Goal: Task Accomplishment & Management: Manage account settings

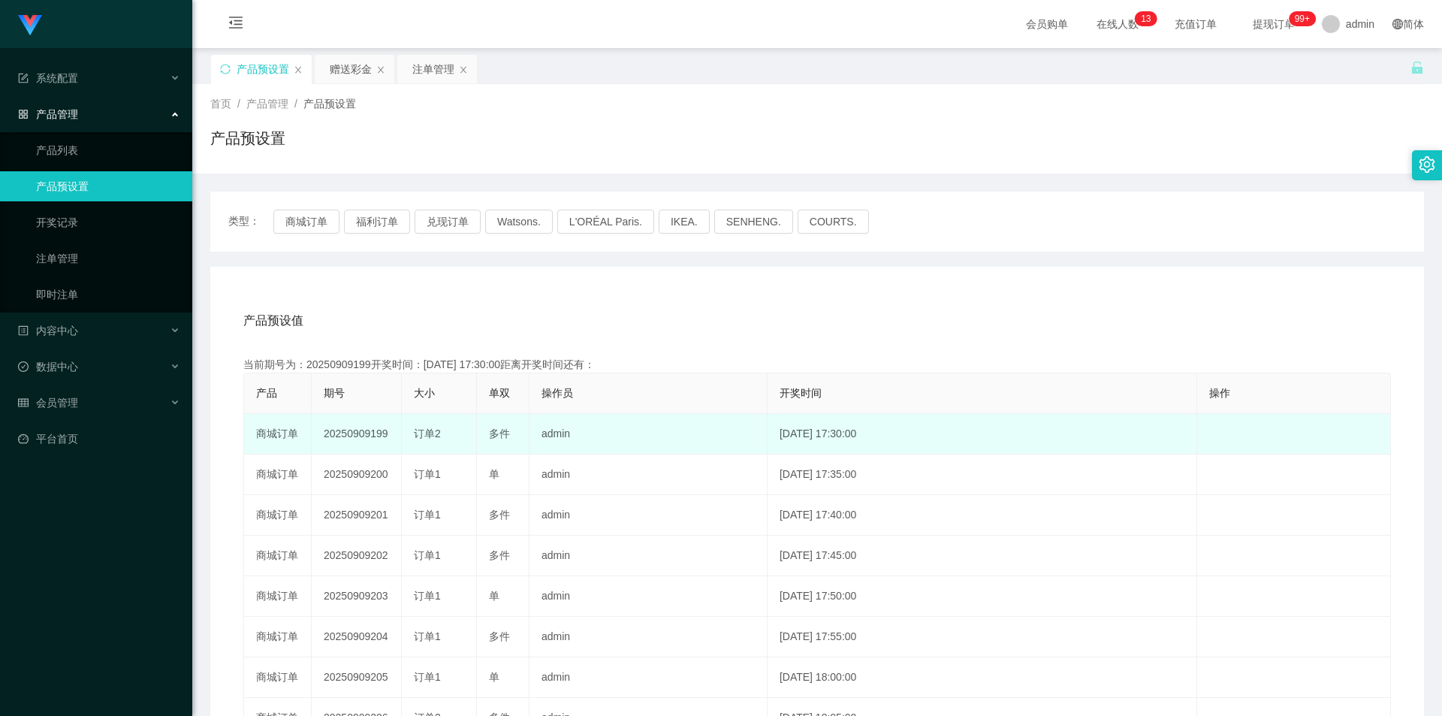
click at [357, 432] on td "20250909199" at bounding box center [357, 434] width 90 height 41
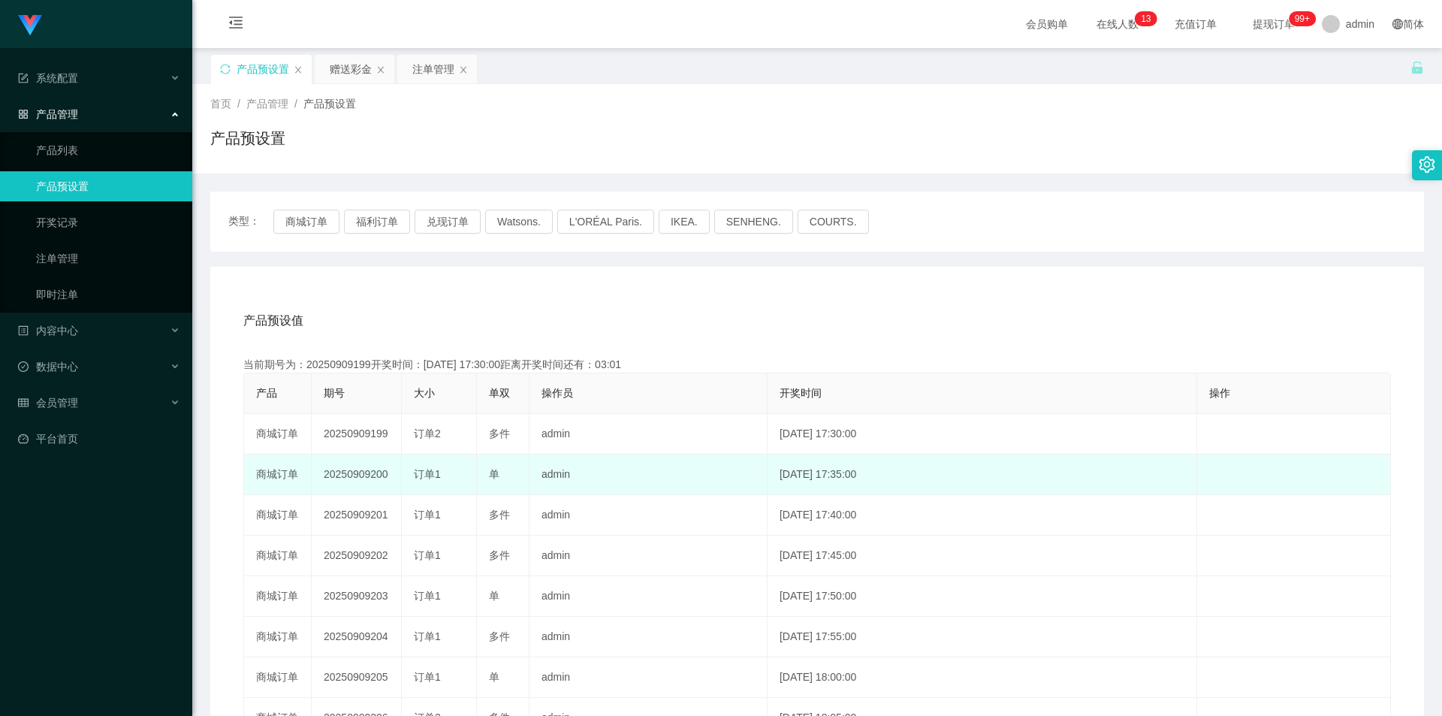
copy td "20250909199"
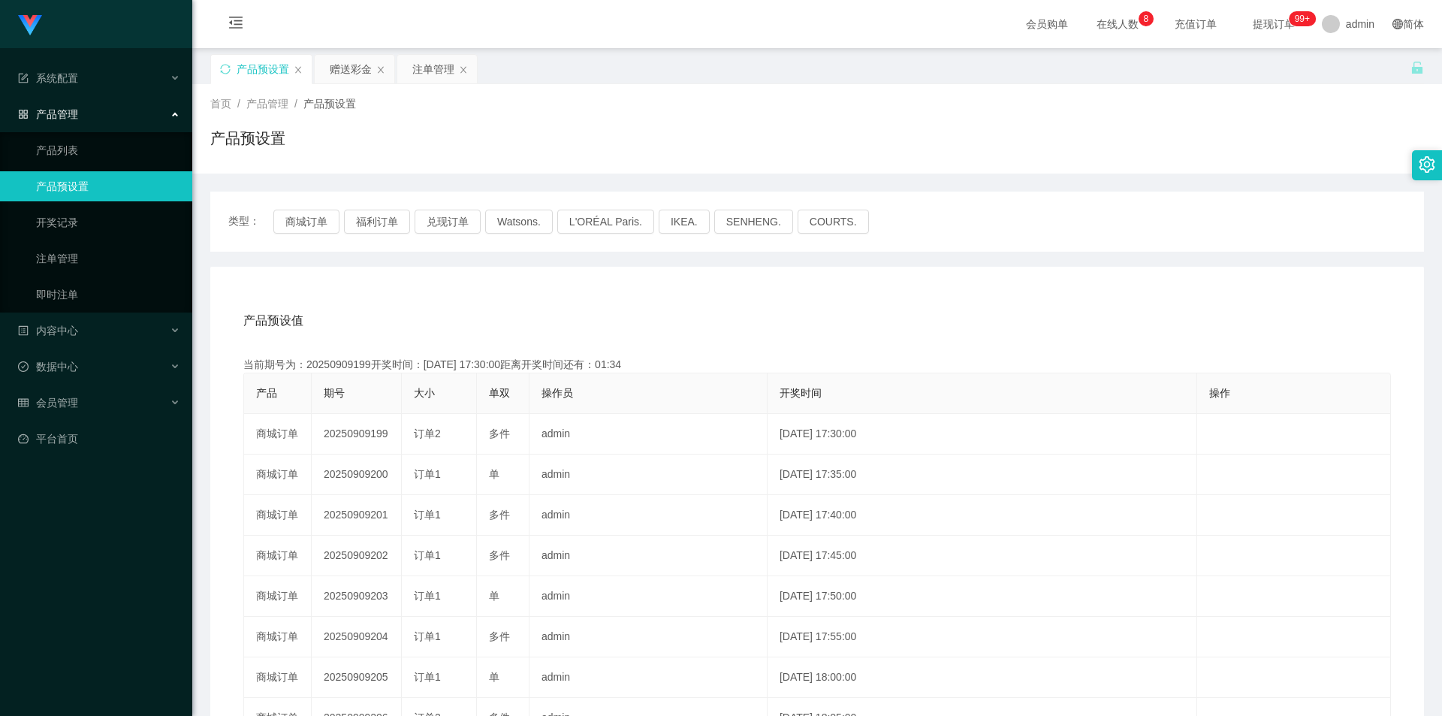
click at [427, 51] on main "关闭左侧 关闭右侧 关闭其它 刷新页面 产品预设置 赠送彩金 注单管理 首页 / 产品管理 / 产品预设置 / 产品预设置 类型： 商城订单 福利订单 兑现订…" at bounding box center [816, 466] width 1249 height 837
click at [427, 59] on div "注单管理" at bounding box center [433, 69] width 42 height 29
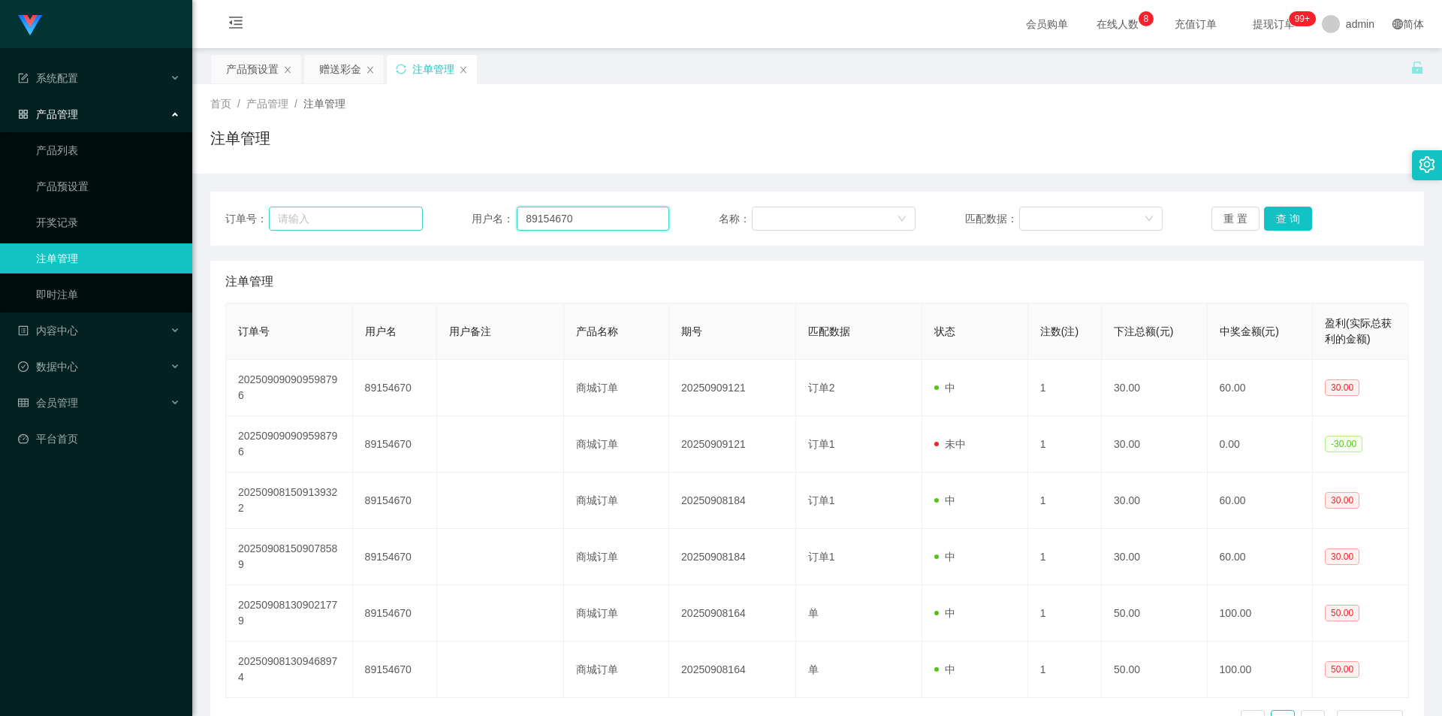
drag, startPoint x: 593, startPoint y: 213, endPoint x: 378, endPoint y: 213, distance: 214.7
click at [367, 210] on div "订单号： 用户名： 89154670 名称： 匹配数据： 重 置 查 询" at bounding box center [816, 218] width 1183 height 24
type input "301123"
click at [1289, 213] on button "查 询" at bounding box center [1288, 218] width 48 height 24
click at [341, 69] on div "赠送彩金" at bounding box center [340, 69] width 42 height 29
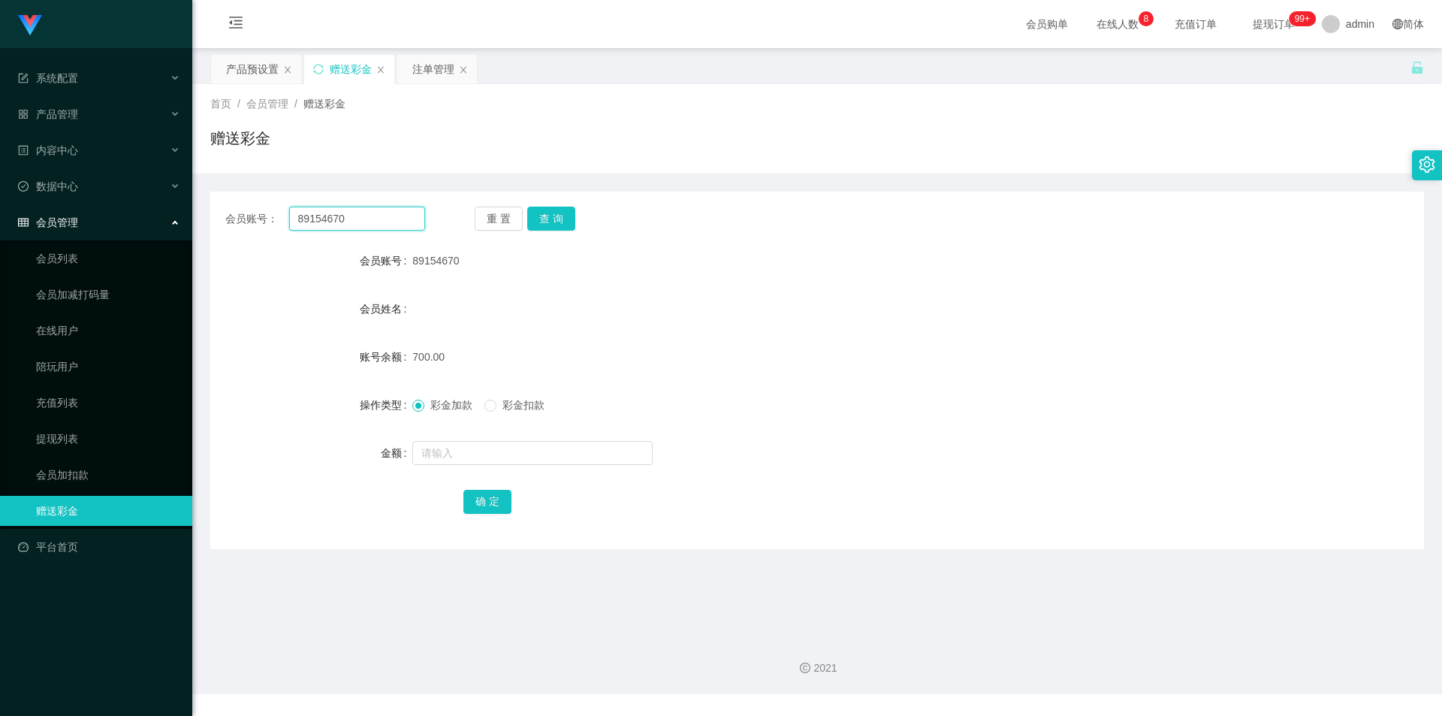
drag, startPoint x: 382, startPoint y: 217, endPoint x: 98, endPoint y: 205, distance: 284.8
click at [98, 205] on section "Jingdong工作台代理端 系统配置 产品管理 产品列表 产品预设置 开奖记录 注单管理 即时注单 内容中心 数据中心 会员管理 会员列表 会员加减打码量 …" at bounding box center [721, 347] width 1442 height 694
type input "301123"
click at [565, 214] on button "查 询" at bounding box center [551, 218] width 48 height 24
click at [432, 66] on div "注单管理" at bounding box center [433, 69] width 42 height 29
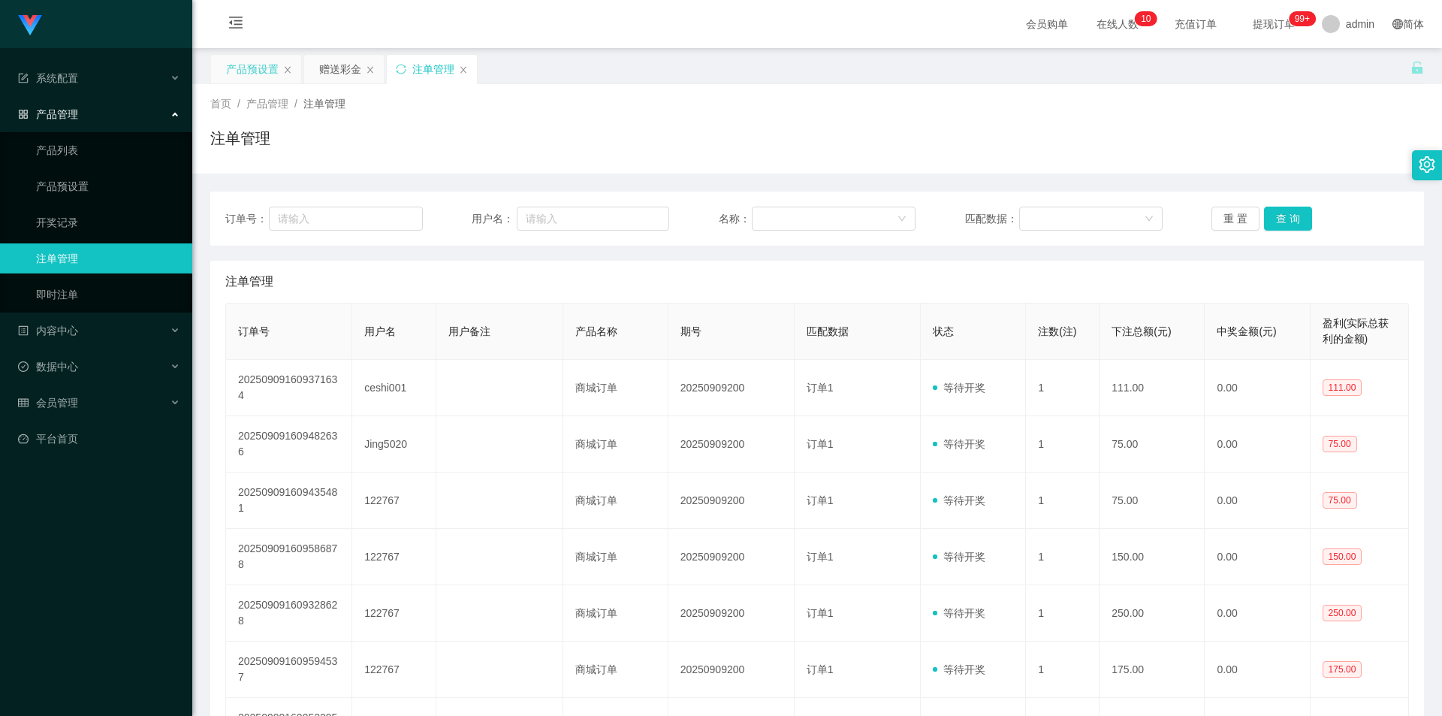
click at [254, 81] on div "产品预设置" at bounding box center [252, 69] width 53 height 29
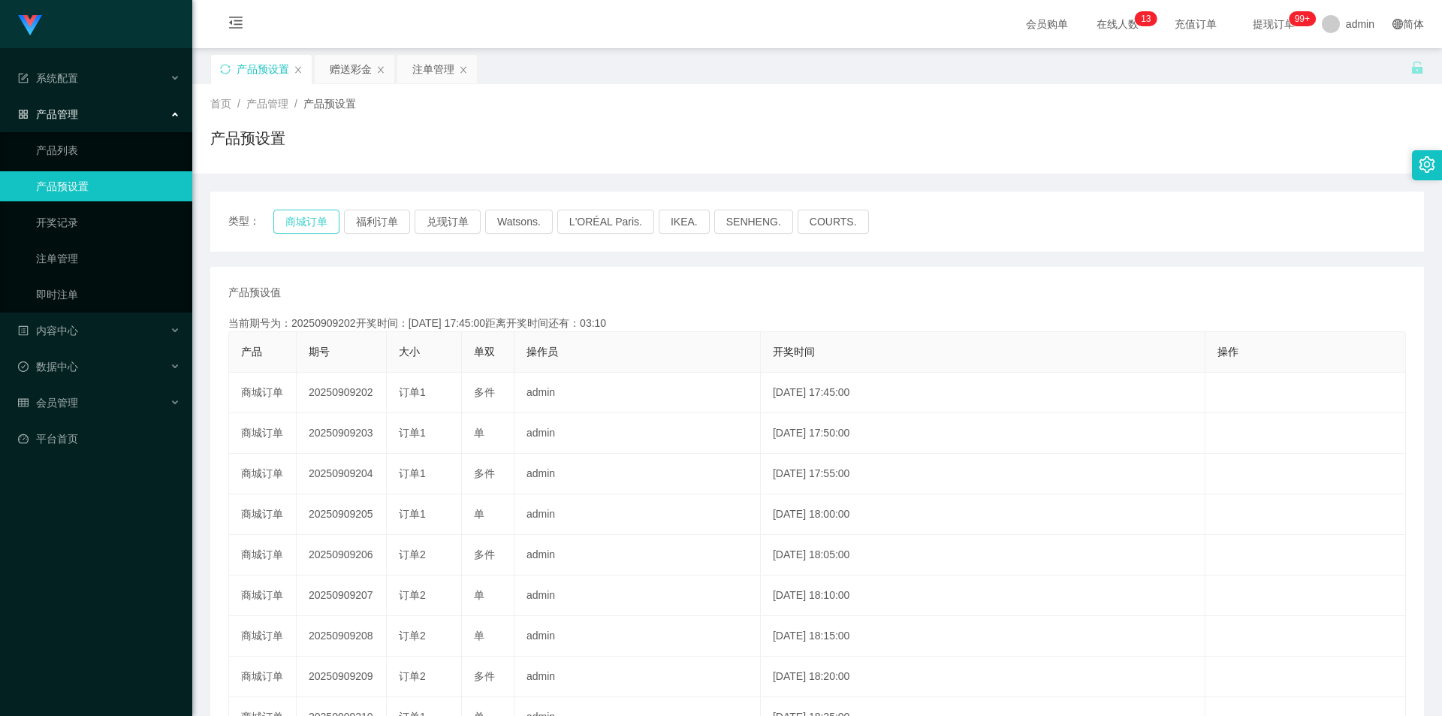
click at [312, 224] on button "商城订单" at bounding box center [306, 221] width 66 height 24
click at [351, 65] on div "赠送彩金" at bounding box center [351, 69] width 42 height 29
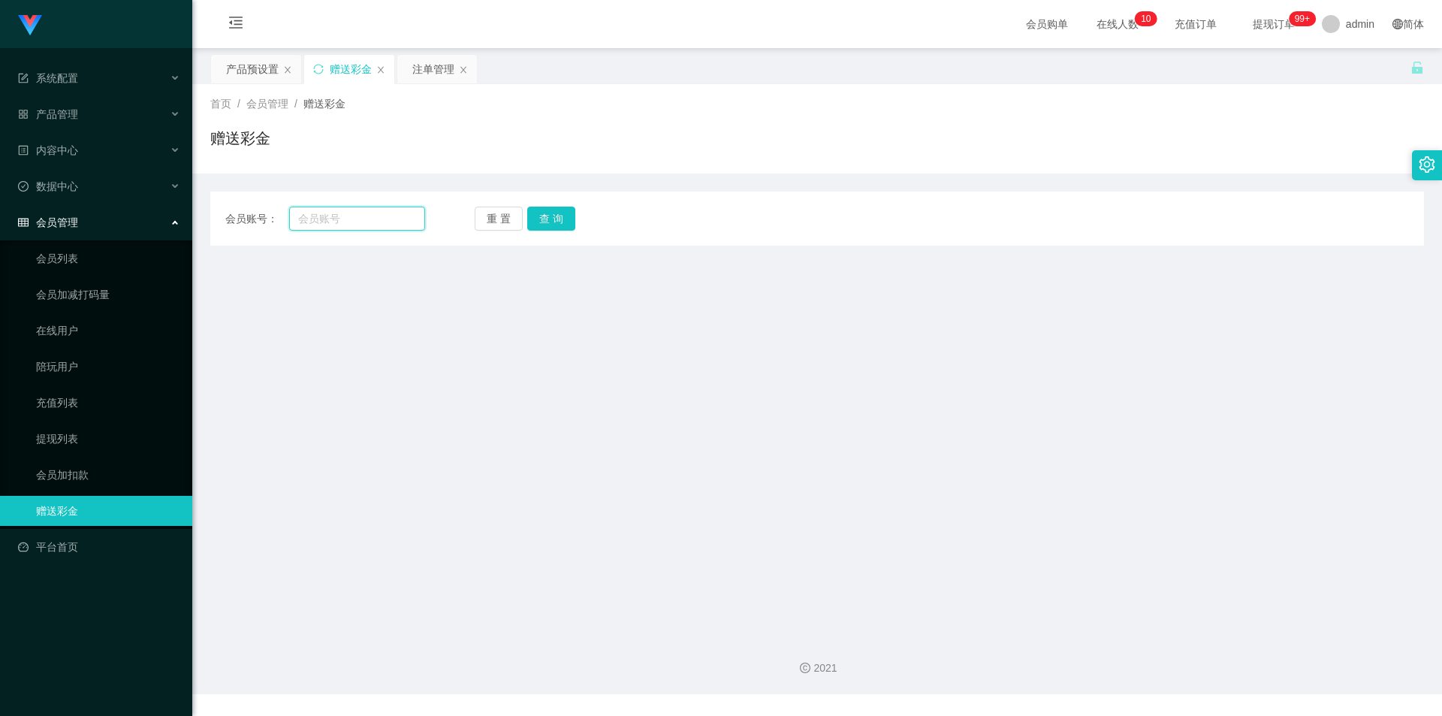
click at [323, 218] on input "text" at bounding box center [357, 218] width 136 height 24
type input "301123"
click at [531, 215] on button "查 询" at bounding box center [551, 218] width 48 height 24
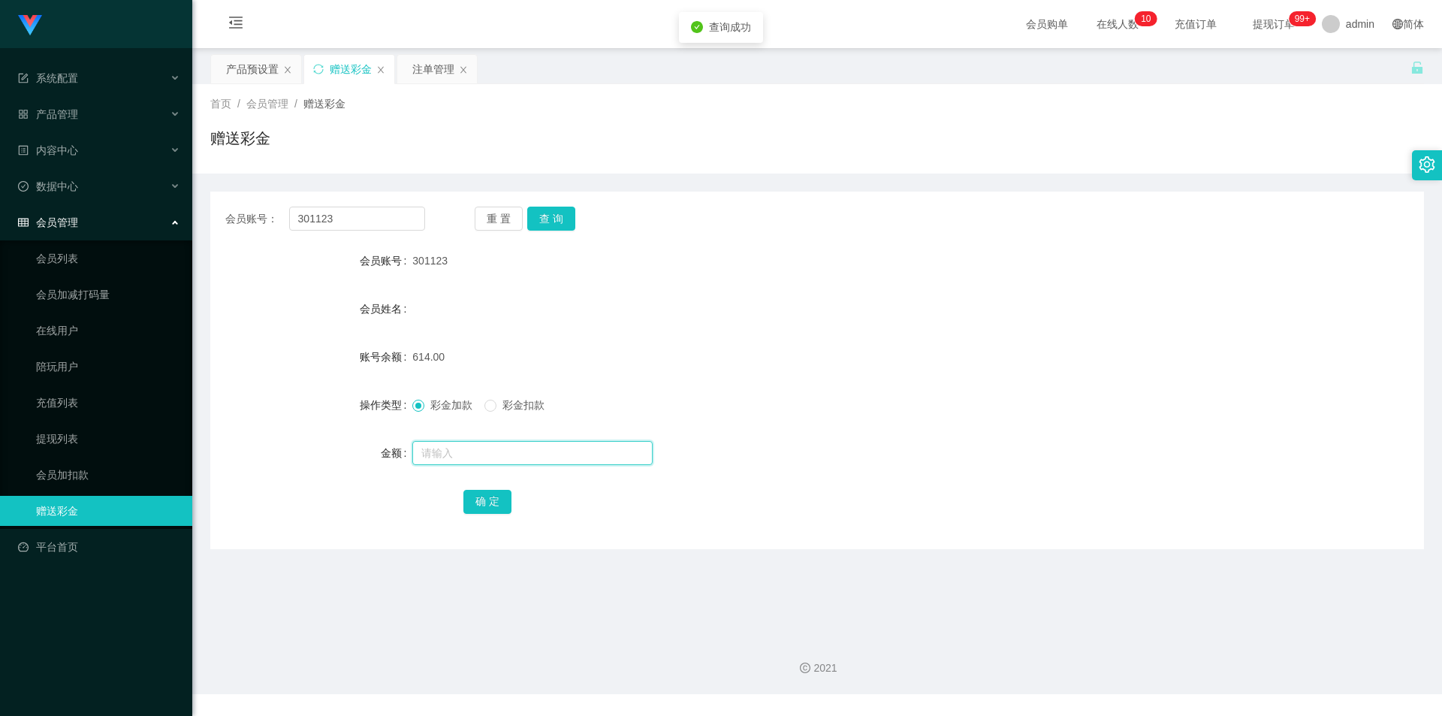
click at [450, 446] on input "text" at bounding box center [532, 453] width 240 height 24
click at [420, 263] on span "301123" at bounding box center [429, 261] width 35 height 12
copy span "301123"
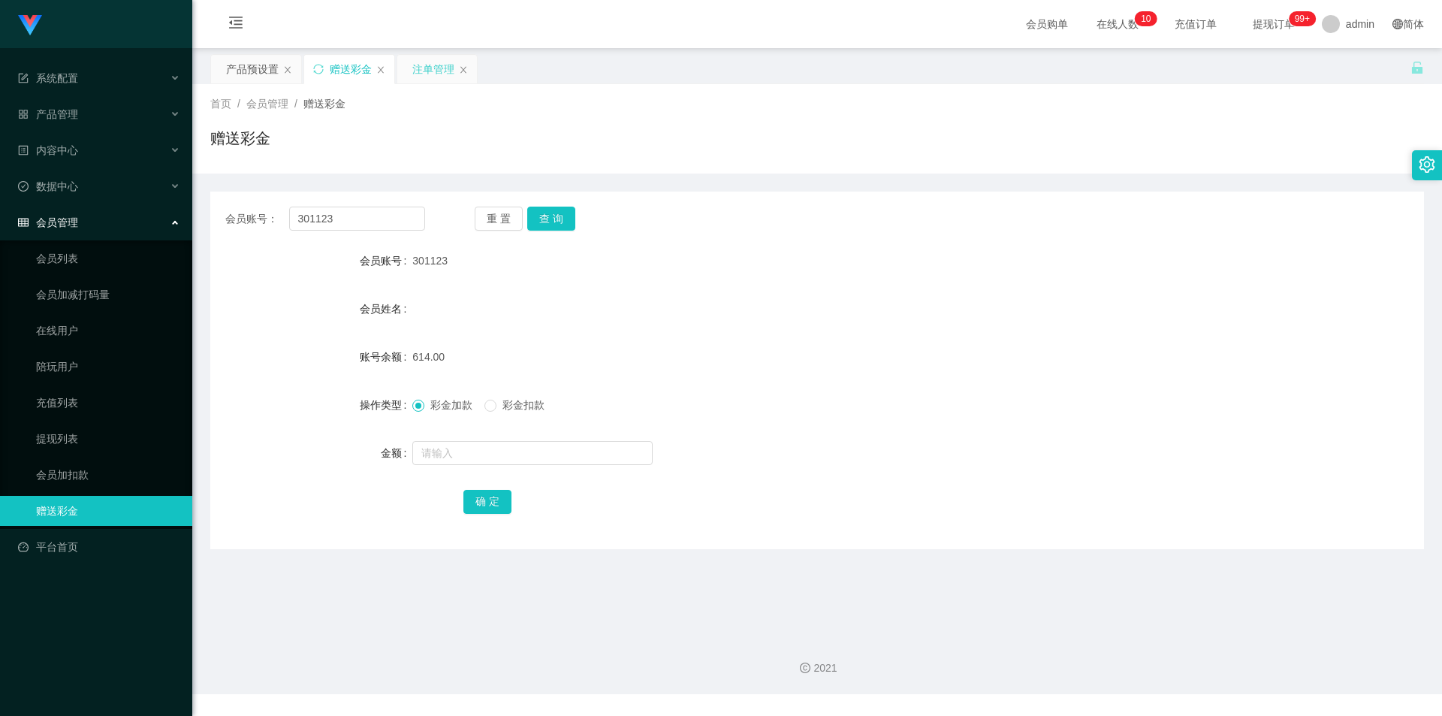
click at [435, 84] on div "首页 / 会员管理 / 赠送彩金 / 赠送彩金" at bounding box center [816, 128] width 1249 height 89
click at [435, 72] on div "注单管理" at bounding box center [433, 69] width 42 height 29
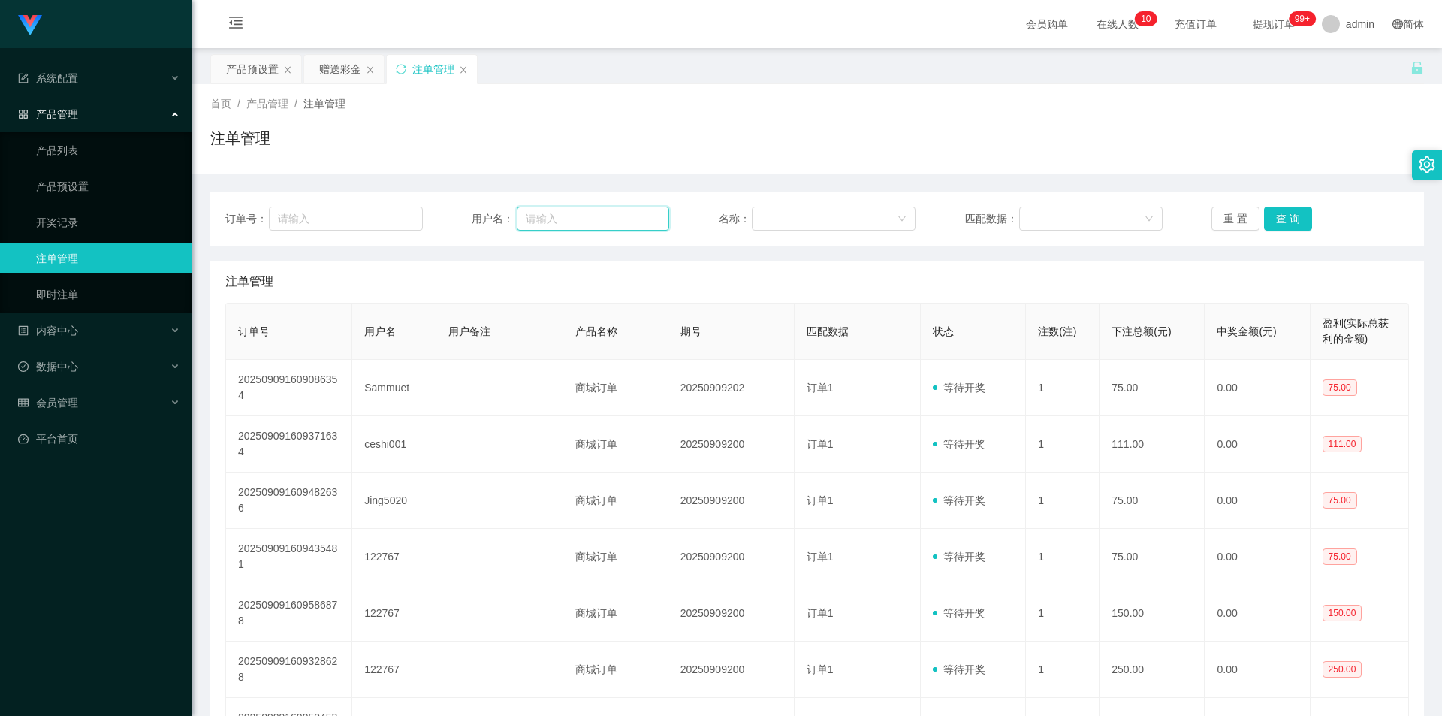
click at [610, 215] on input "text" at bounding box center [593, 218] width 152 height 24
paste input "301123"
type input "301123"
click at [1290, 230] on button "查 询" at bounding box center [1288, 218] width 48 height 24
click at [327, 69] on div "赠送彩金" at bounding box center [340, 69] width 42 height 29
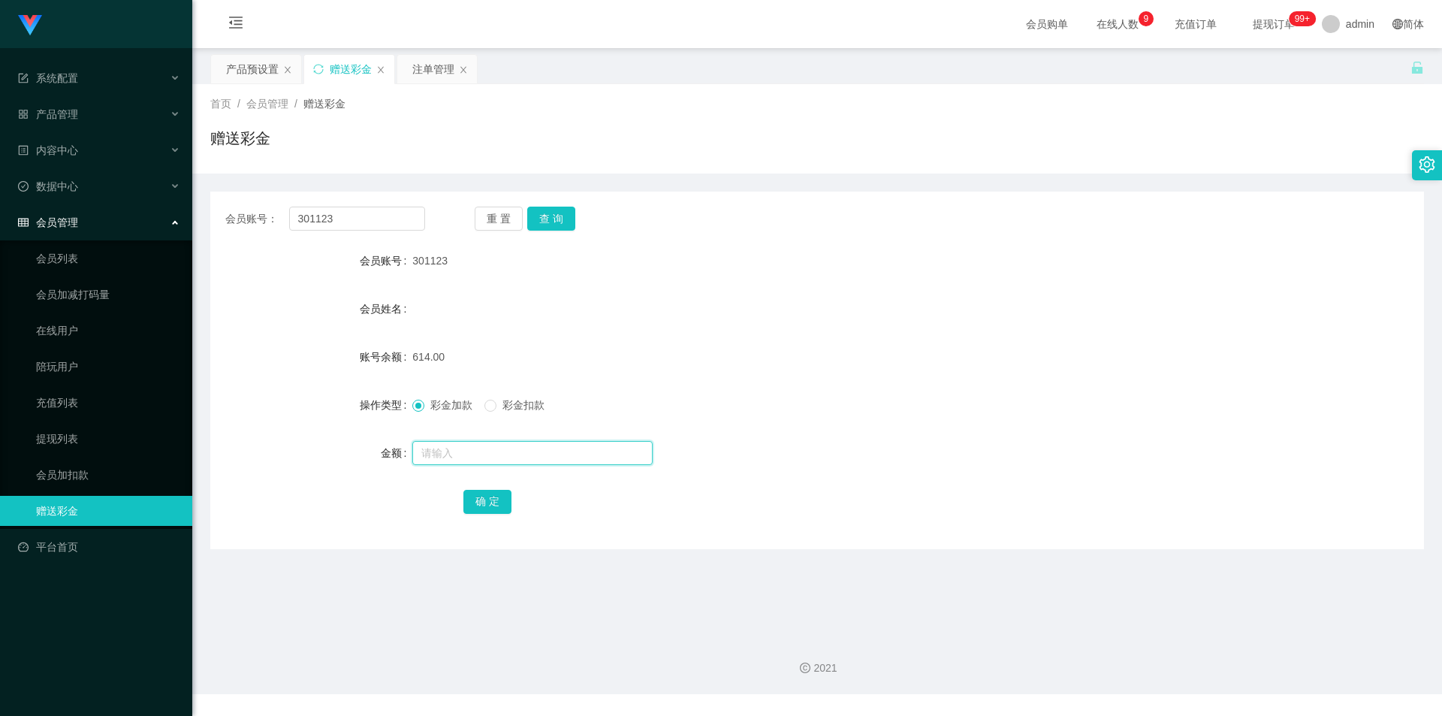
click at [465, 456] on input "text" at bounding box center [532, 453] width 240 height 24
type input "75"
click at [477, 496] on button "确 定" at bounding box center [487, 502] width 48 height 24
click at [503, 457] on input "text" at bounding box center [532, 453] width 240 height 24
type input "75"
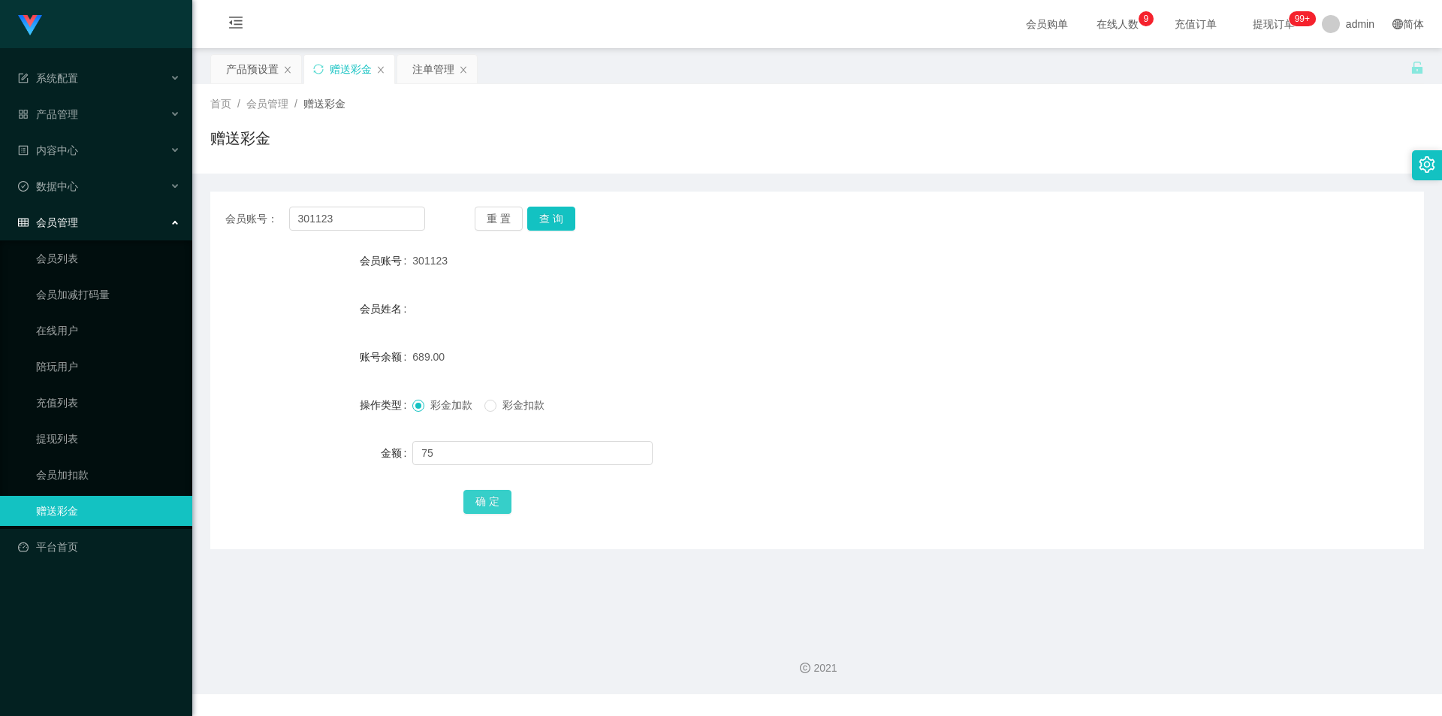
click at [493, 496] on button "确 定" at bounding box center [487, 502] width 48 height 24
